Goal: Information Seeking & Learning: Learn about a topic

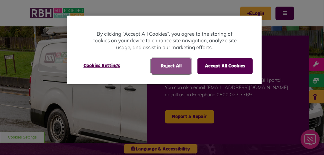
click at [163, 65] on button "Reject All" at bounding box center [171, 66] width 40 height 16
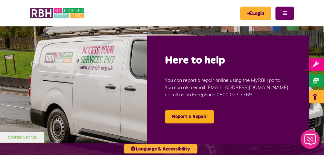
click at [286, 14] on button "Menu" at bounding box center [284, 13] width 19 height 13
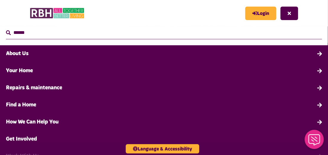
click at [22, 49] on link "About Us" at bounding box center [164, 53] width 328 height 17
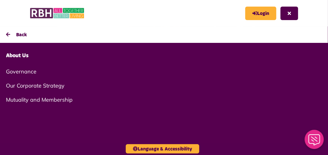
click at [17, 53] on link "About Us" at bounding box center [164, 55] width 328 height 17
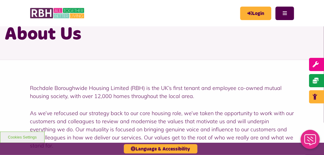
scroll to position [60, 0]
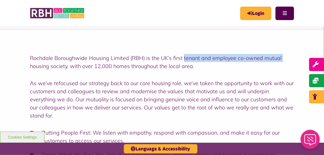
drag, startPoint x: 183, startPoint y: 59, endPoint x: 24, endPoint y: 66, distance: 159.3
click at [24, 66] on div "Rochdale Boroughwide Housing Limited (RBH) is the UK’s first tenant and employe…" at bounding box center [162, 138] width 324 height 216
drag, startPoint x: 26, startPoint y: 67, endPoint x: 44, endPoint y: 75, distance: 19.7
click at [26, 67] on div "Rochdale Boroughwide Housing Limited (RBH) is the UK’s first tenant and employe…" at bounding box center [162, 138] width 324 height 216
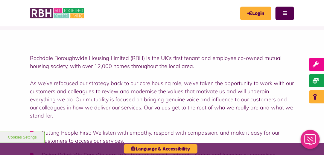
click at [49, 80] on p "As we’ve refocused our strategy back to our core housing role, we’ve taken the …" at bounding box center [162, 99] width 264 height 40
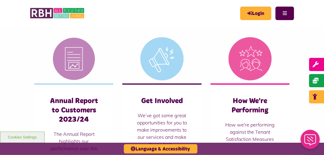
scroll to position [329, 0]
